Goal: Find specific page/section: Find specific page/section

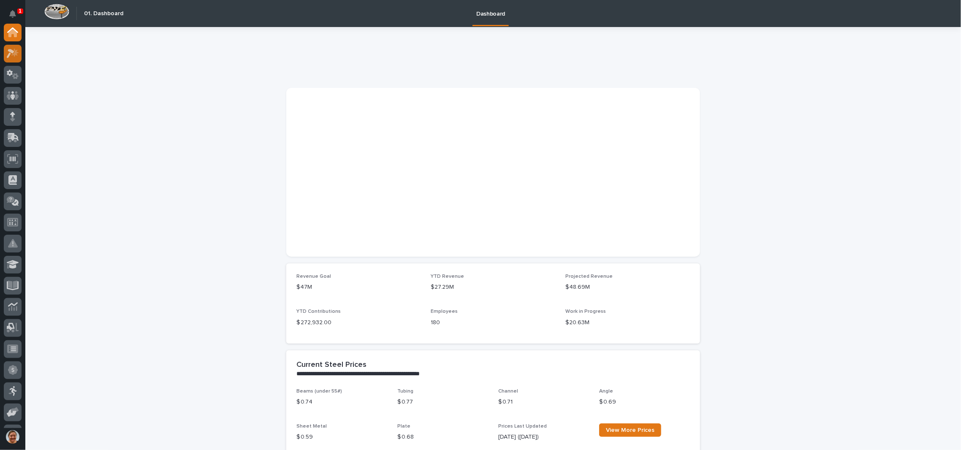
click at [12, 49] on icon at bounding box center [13, 54] width 12 height 10
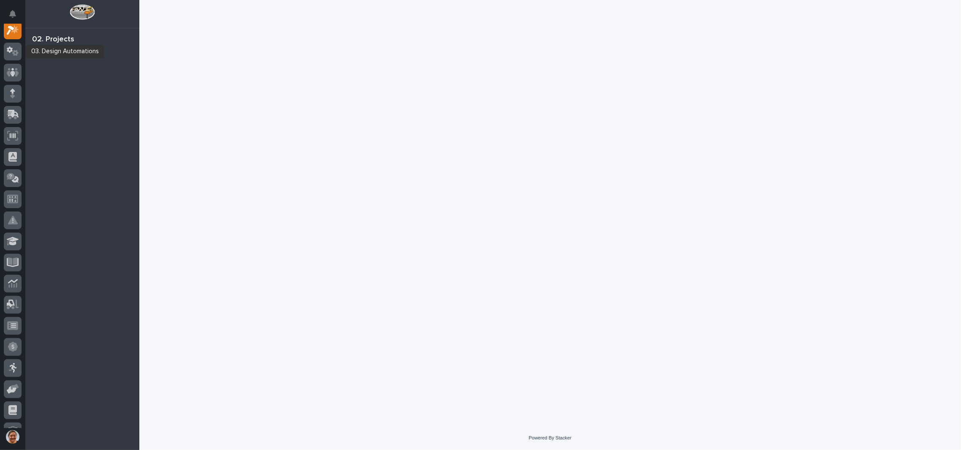
scroll to position [21, 0]
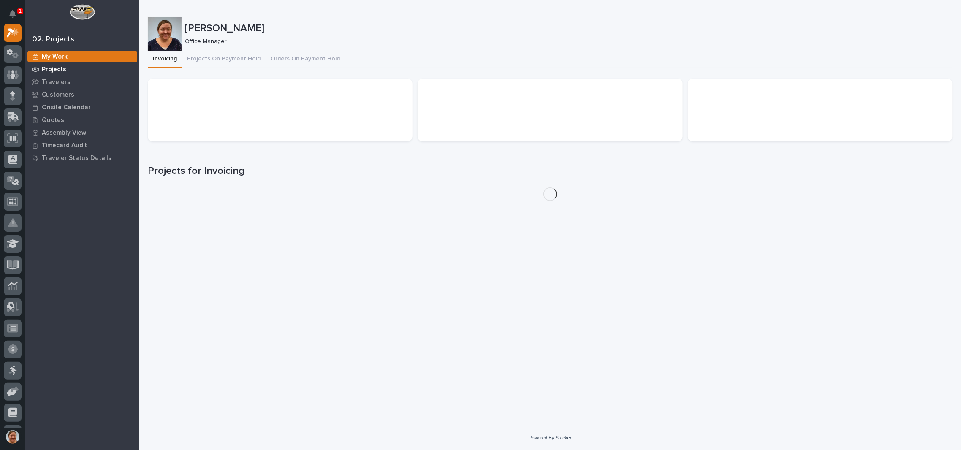
click at [61, 65] on div "Projects" at bounding box center [82, 69] width 110 height 12
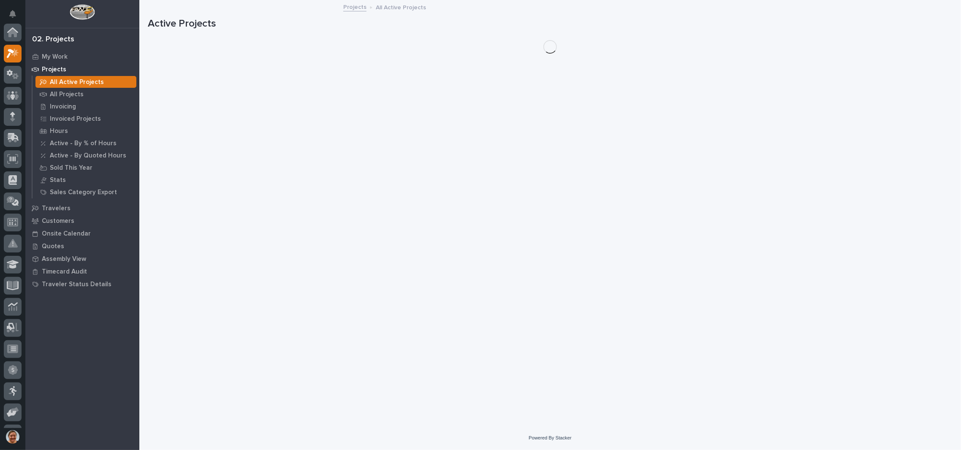
scroll to position [21, 0]
click at [73, 94] on p "All Projects" at bounding box center [67, 95] width 34 height 8
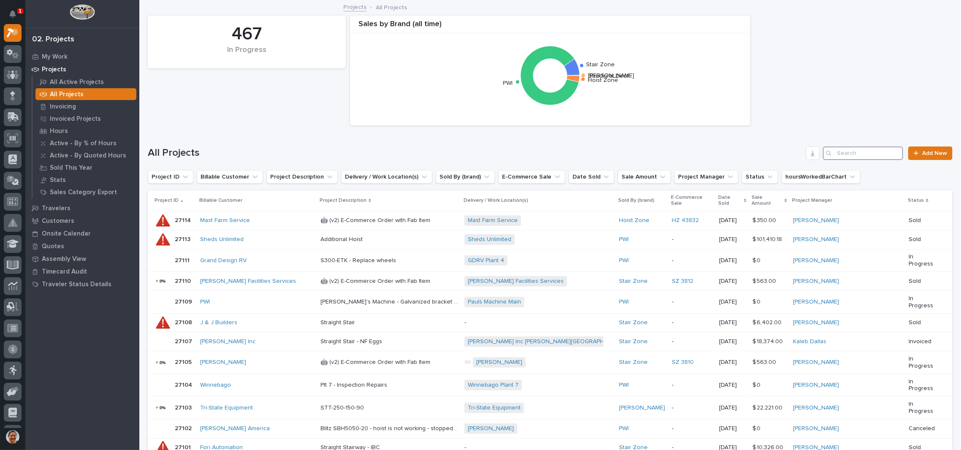
click at [873, 155] on input "Search" at bounding box center [863, 153] width 80 height 14
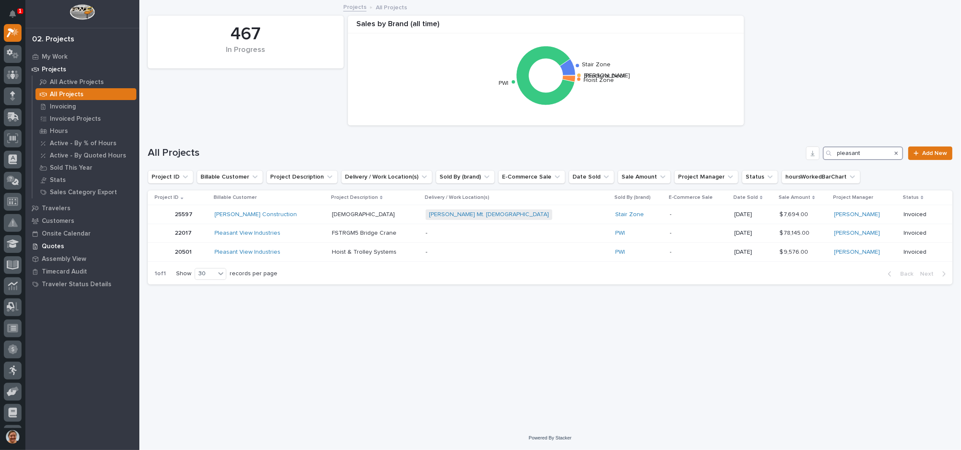
type input "pleasant"
click at [49, 245] on p "Quotes" at bounding box center [53, 247] width 22 height 8
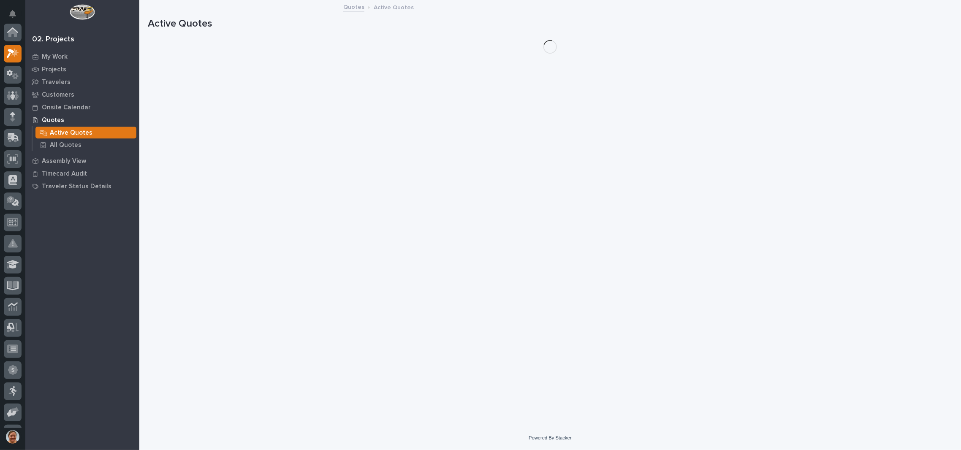
scroll to position [21, 0]
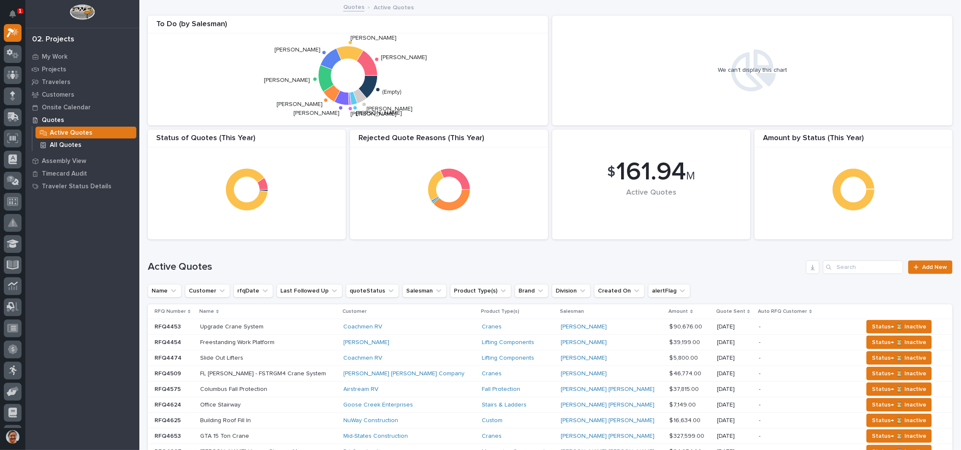
click at [61, 147] on p "All Quotes" at bounding box center [66, 145] width 32 height 8
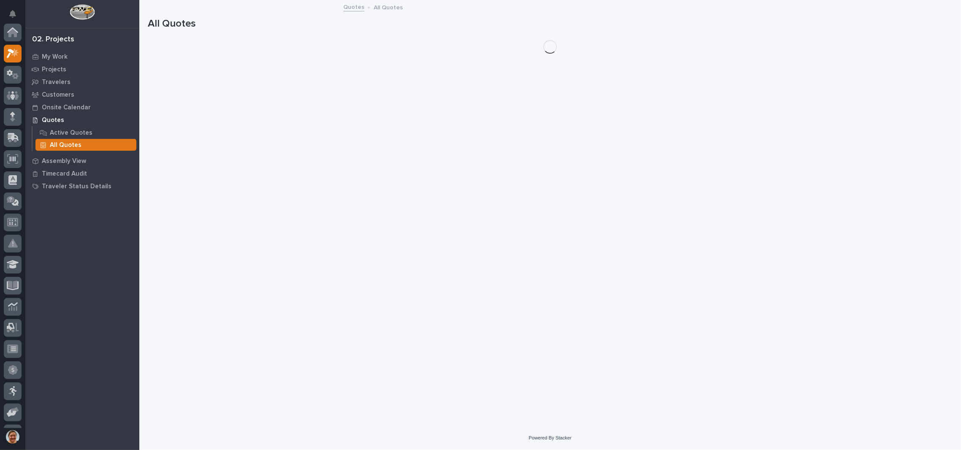
scroll to position [21, 0]
click at [61, 143] on p "All Quotes" at bounding box center [66, 145] width 32 height 8
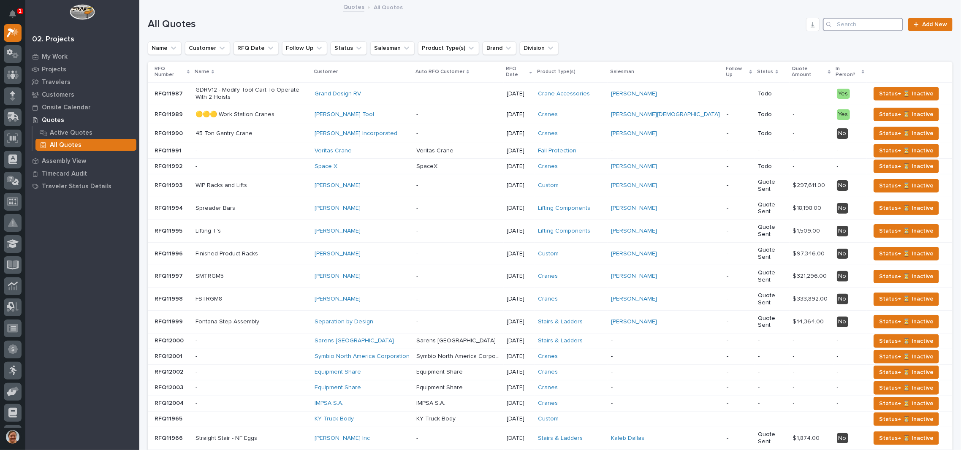
click at [849, 25] on input "Search" at bounding box center [863, 25] width 80 height 14
type input "pleaseant"
